Goal: Navigation & Orientation: Find specific page/section

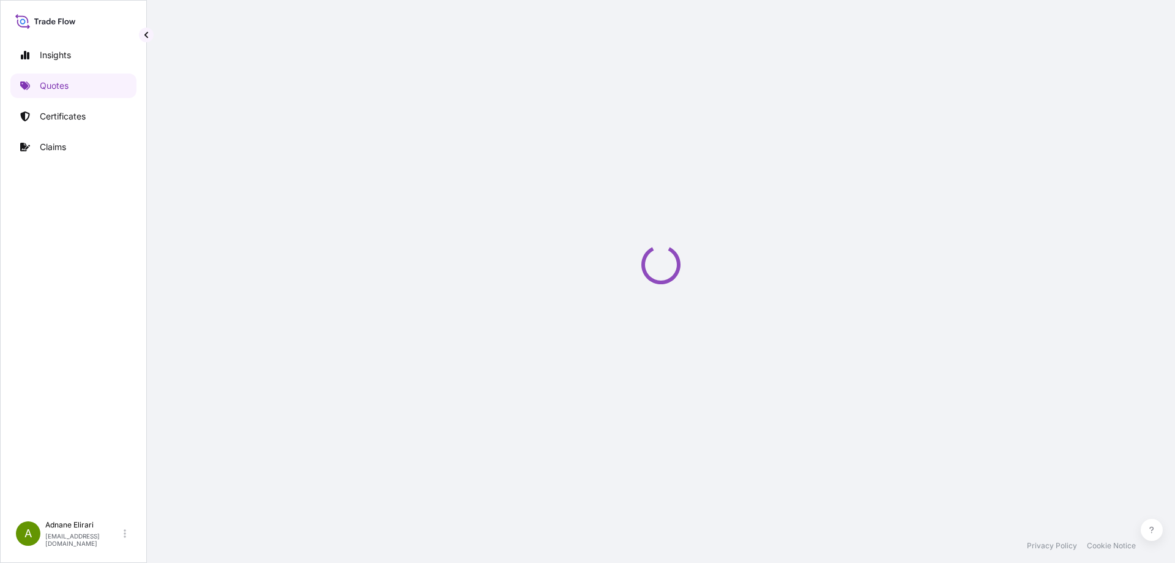
select select "Air"
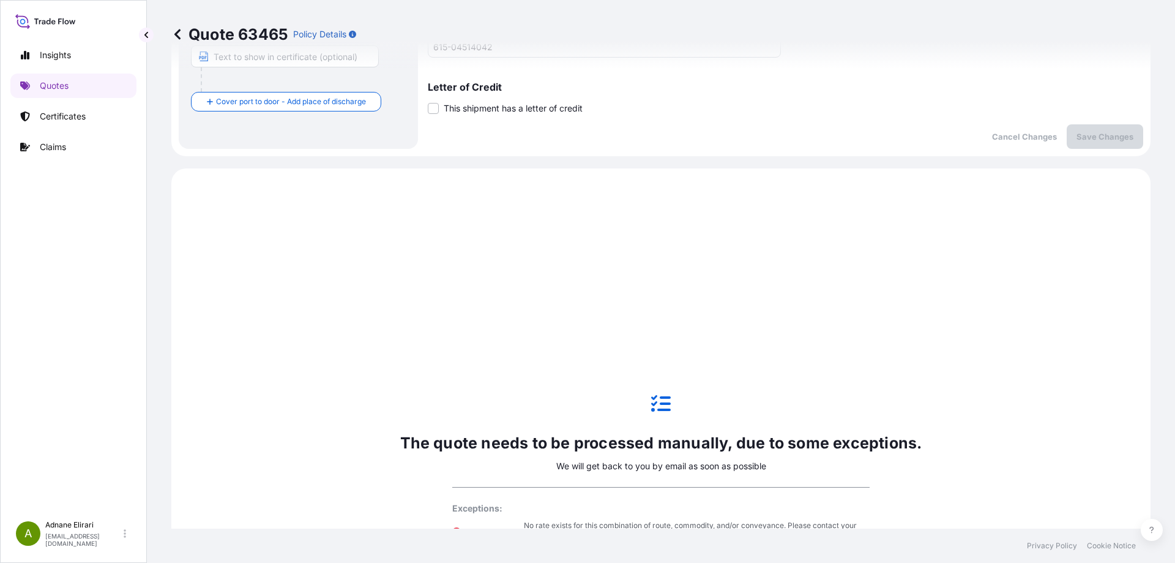
scroll to position [419, 0]
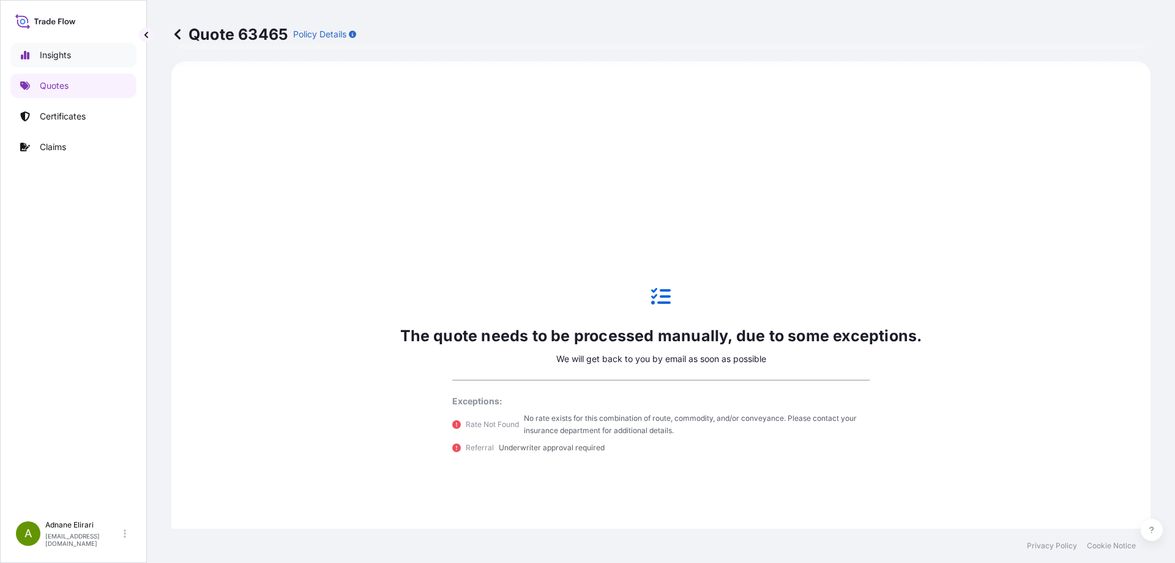
click at [56, 62] on link "Insights" at bounding box center [73, 55] width 126 height 24
select select "2025"
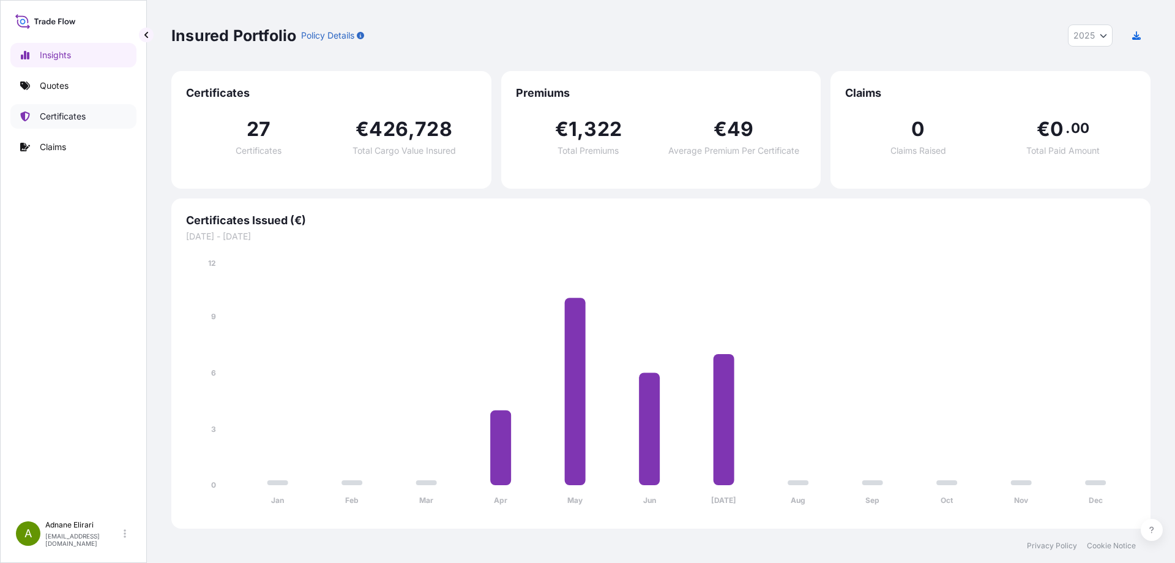
click at [53, 113] on p "Certificates" at bounding box center [63, 116] width 46 height 12
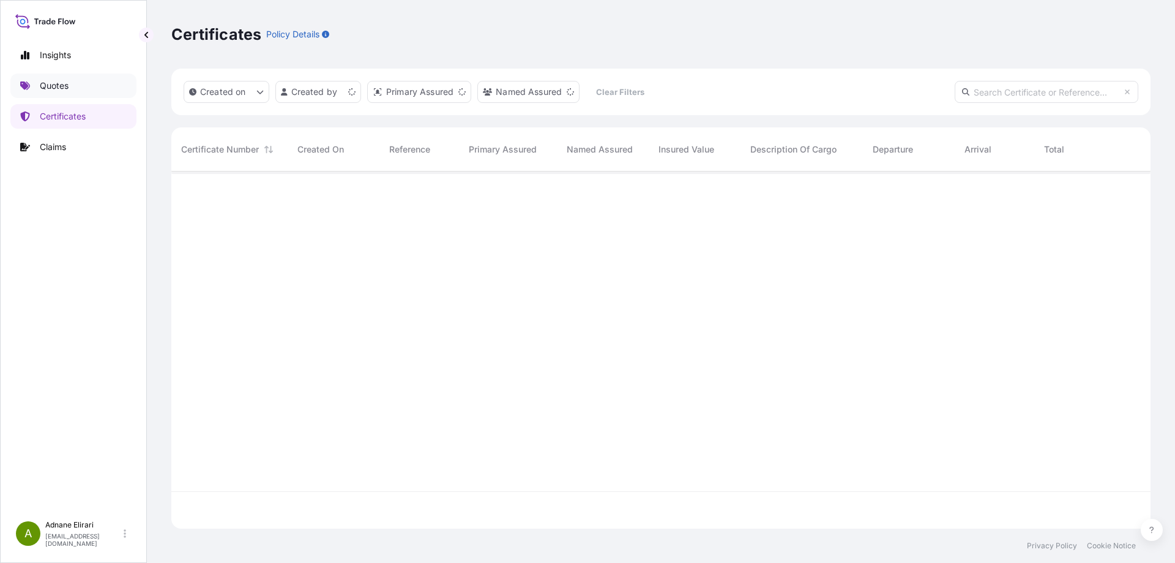
scroll to position [354, 970]
click at [46, 51] on p "Insights" at bounding box center [55, 55] width 31 height 12
select select "2025"
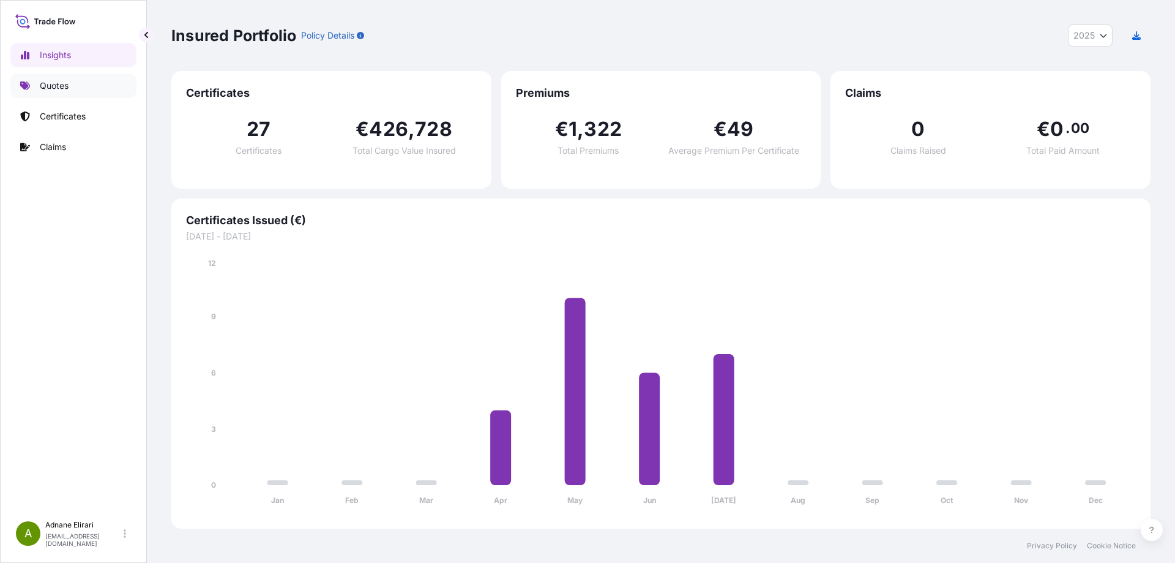
click at [47, 76] on link "Quotes" at bounding box center [73, 85] width 126 height 24
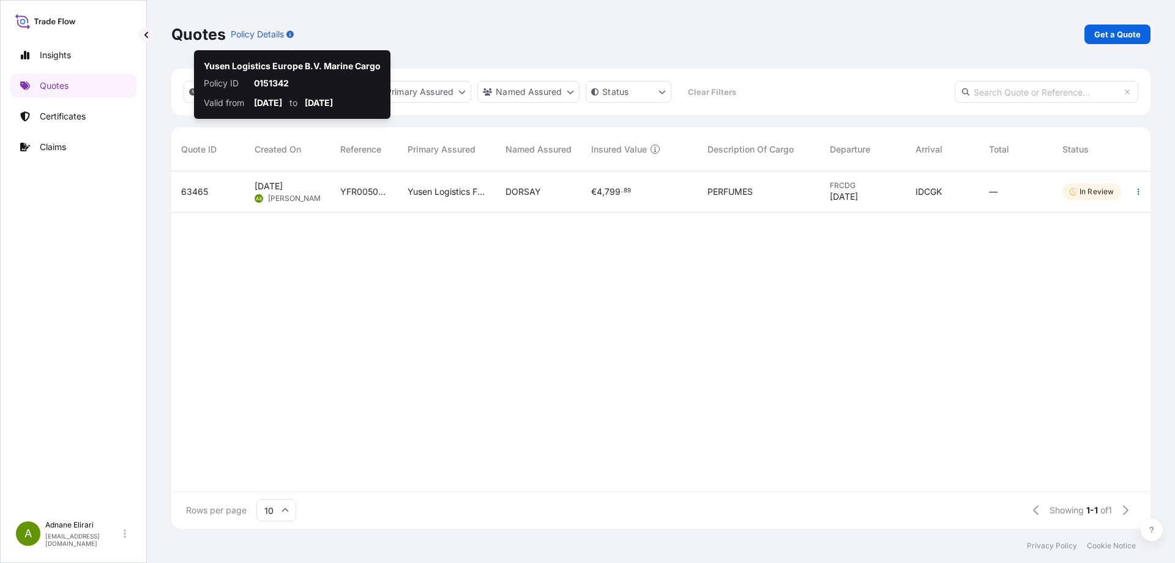
scroll to position [354, 970]
